Goal: Book appointment/travel/reservation

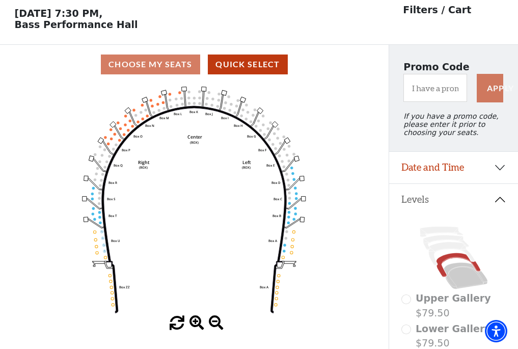
scroll to position [47, 0]
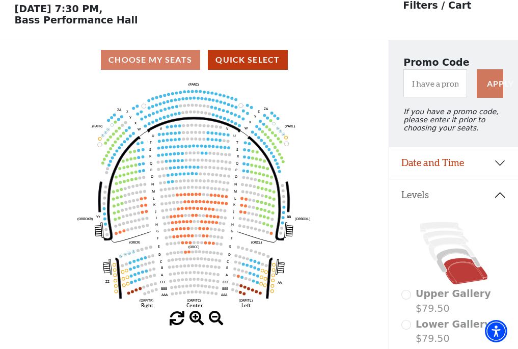
scroll to position [47, 0]
